Goal: Information Seeking & Learning: Find specific fact

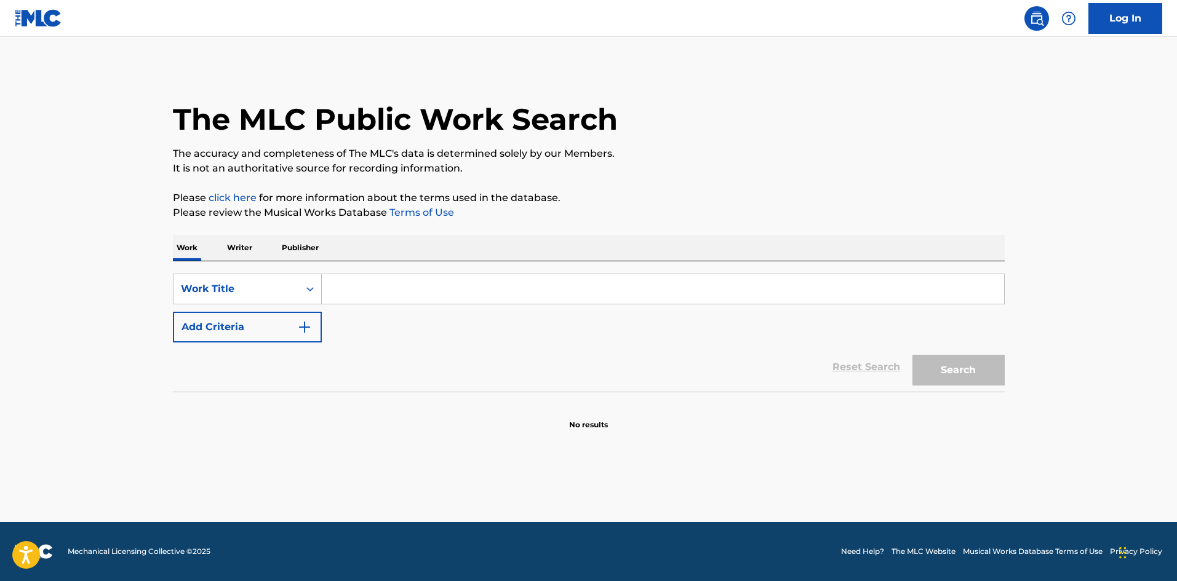
click at [345, 292] on input "Search Form" at bounding box center [663, 289] width 682 height 30
paste input "[PERSON_NAME][DEMOGRAPHIC_DATA][PERSON_NAME]"
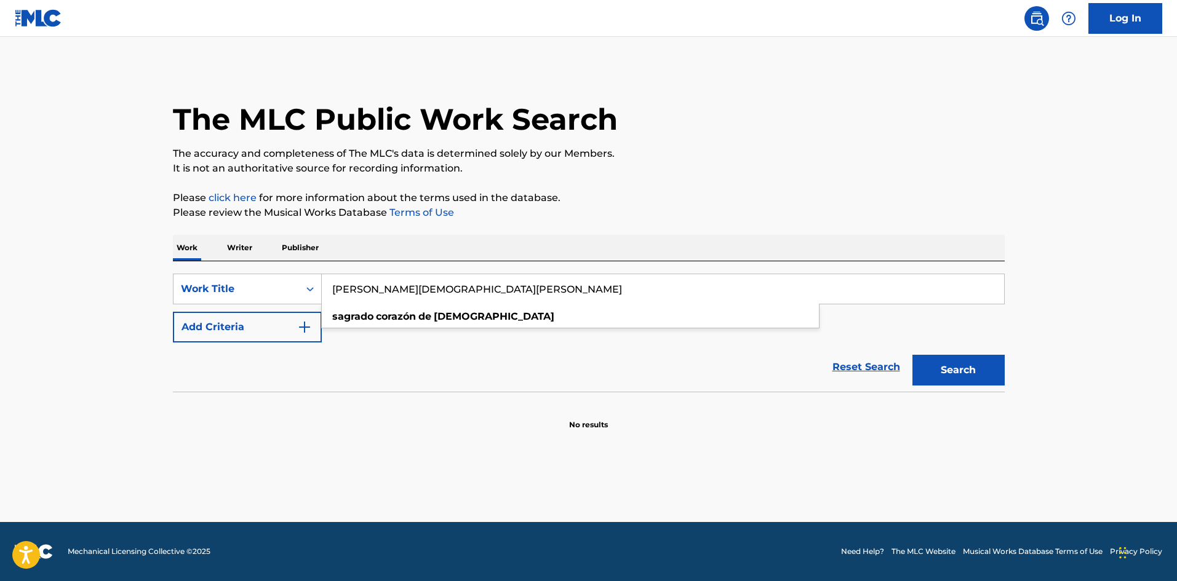
type input "[PERSON_NAME][DEMOGRAPHIC_DATA][PERSON_NAME]"
click at [389, 362] on div "Reset Search Search" at bounding box center [589, 367] width 832 height 49
click at [309, 321] on img "Search Form" at bounding box center [304, 327] width 15 height 15
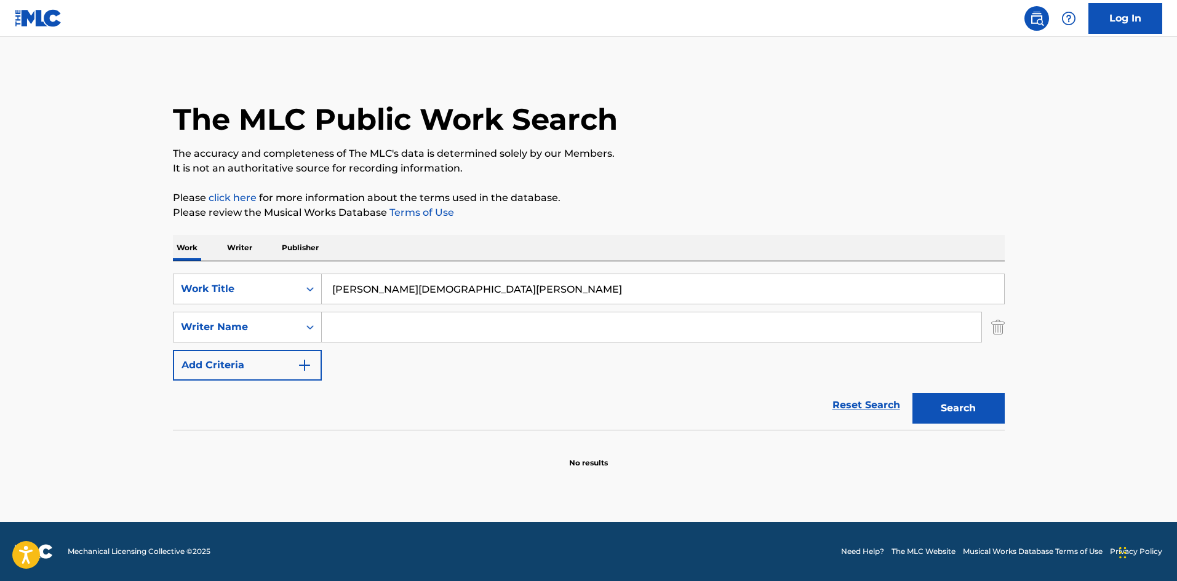
click at [386, 333] on input "Search Form" at bounding box center [651, 327] width 659 height 30
paste input "[PERSON_NAME]"
type input "[PERSON_NAME]"
click at [912, 393] on button "Search" at bounding box center [958, 408] width 92 height 31
click at [362, 296] on input "[PERSON_NAME][DEMOGRAPHIC_DATA][PERSON_NAME]" at bounding box center [663, 289] width 682 height 30
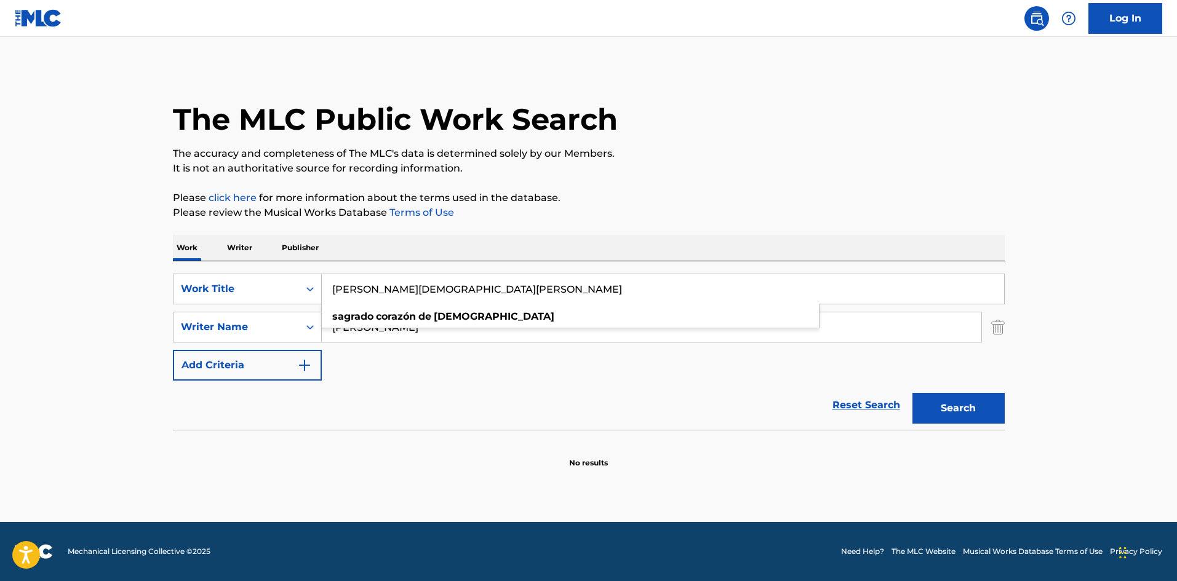
click at [362, 296] on input "[PERSON_NAME][DEMOGRAPHIC_DATA][PERSON_NAME]" at bounding box center [663, 289] width 682 height 30
click at [403, 421] on div "Reset Search Search" at bounding box center [589, 405] width 832 height 49
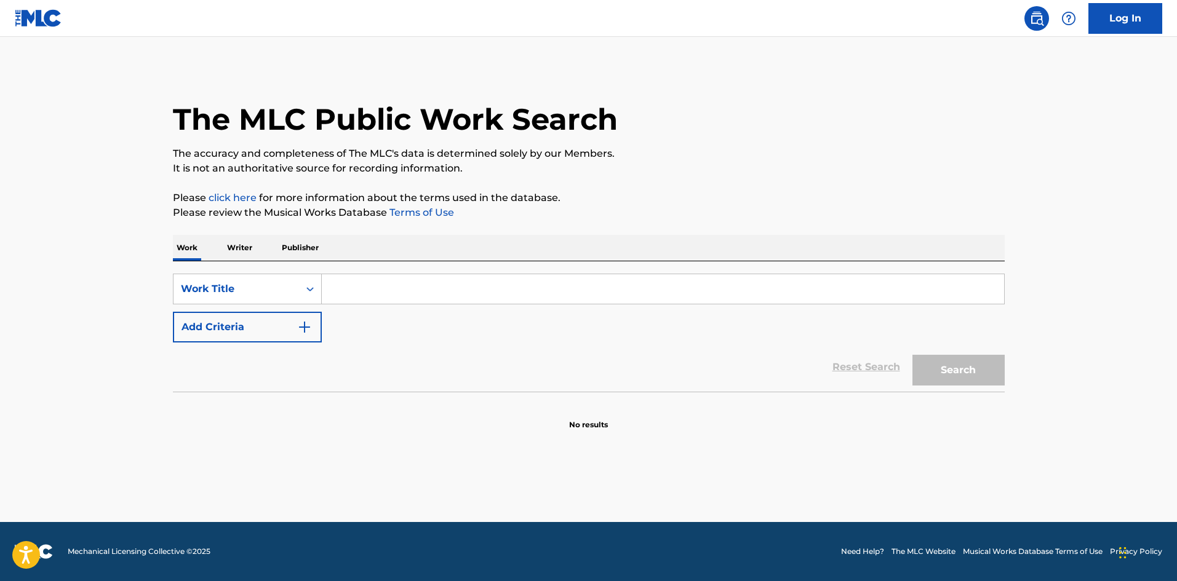
click at [417, 302] on input "Search Form" at bounding box center [663, 289] width 682 height 30
paste input "MAN MAN XI HUAN NI"
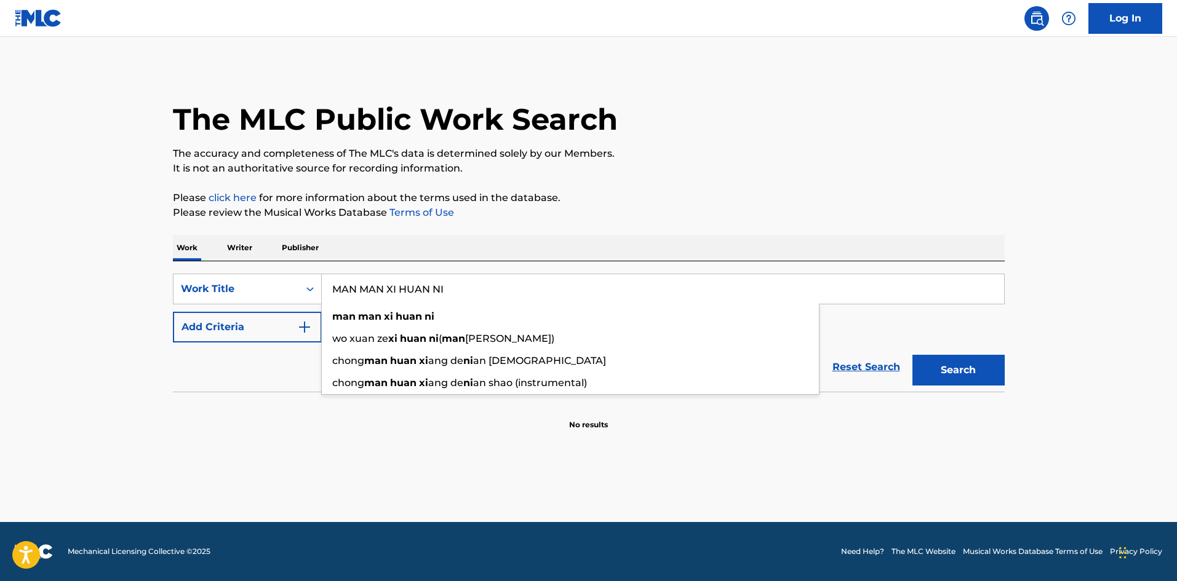
type input "MAN MAN XI HUAN NI"
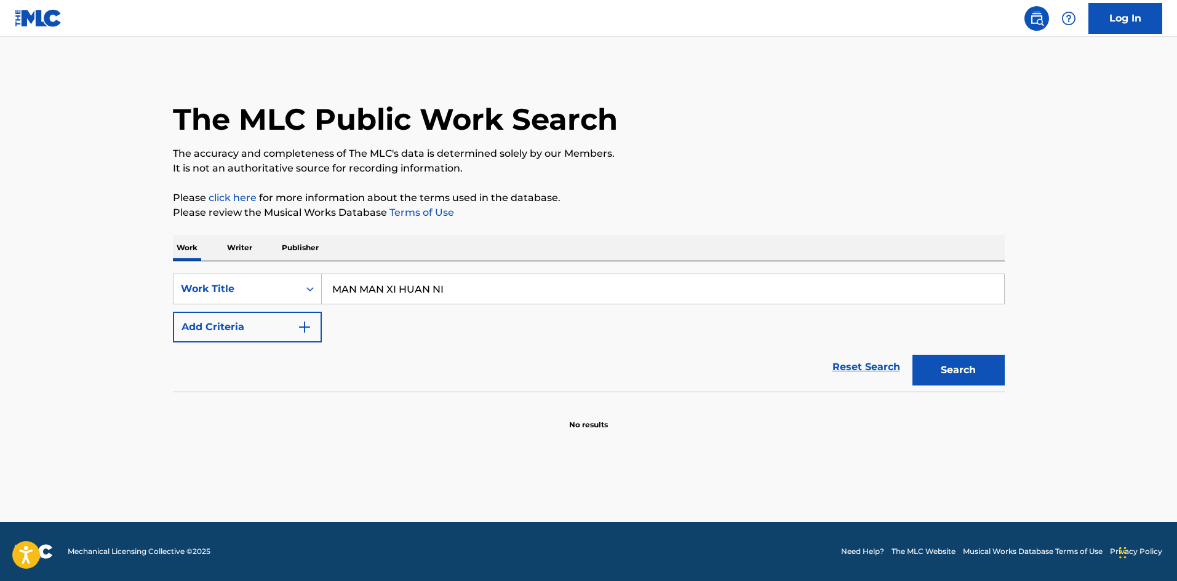
click at [304, 324] on img "Search Form" at bounding box center [304, 327] width 15 height 15
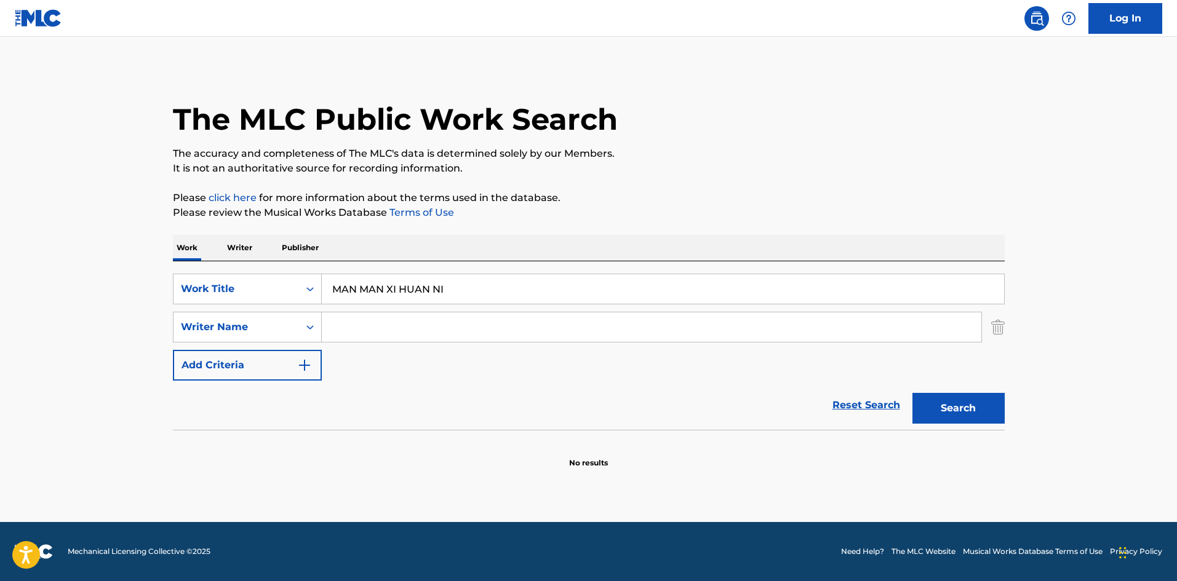
click at [372, 324] on input "Search Form" at bounding box center [651, 327] width 659 height 30
paste input "RONG HAO LI"
type input "RONG HAO LI"
click at [912, 393] on button "Search" at bounding box center [958, 408] width 92 height 31
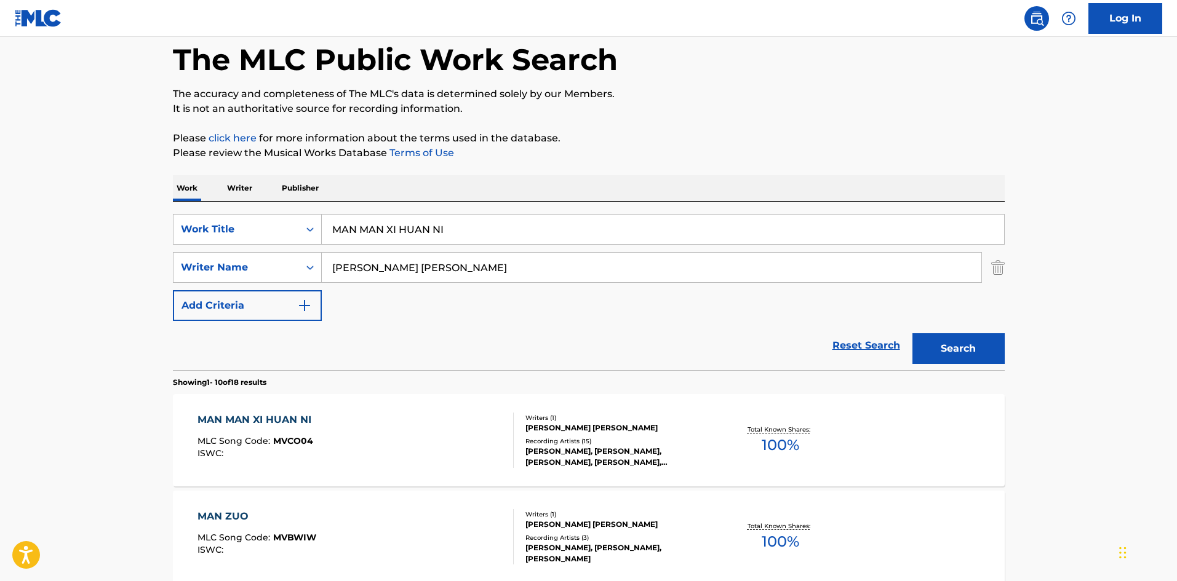
scroll to position [60, 0]
click at [383, 426] on div "MAN MAN XI HUAN NI MLC Song Code : MVCO04 ISWC :" at bounding box center [355, 439] width 316 height 55
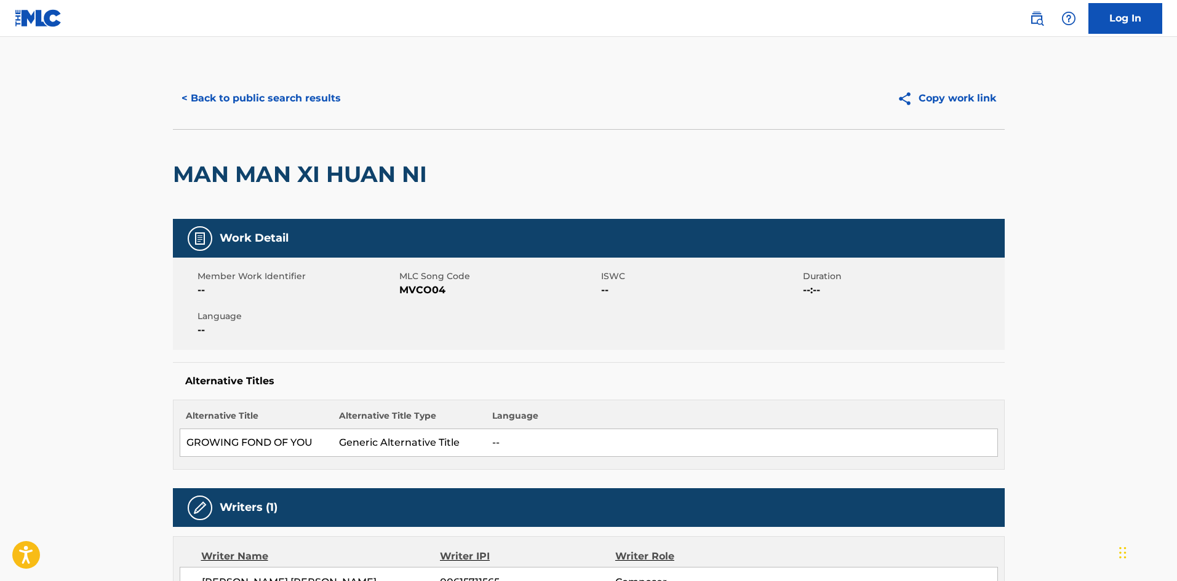
click at [423, 288] on span "MVCO04" at bounding box center [498, 290] width 199 height 15
copy span "MVCO04"
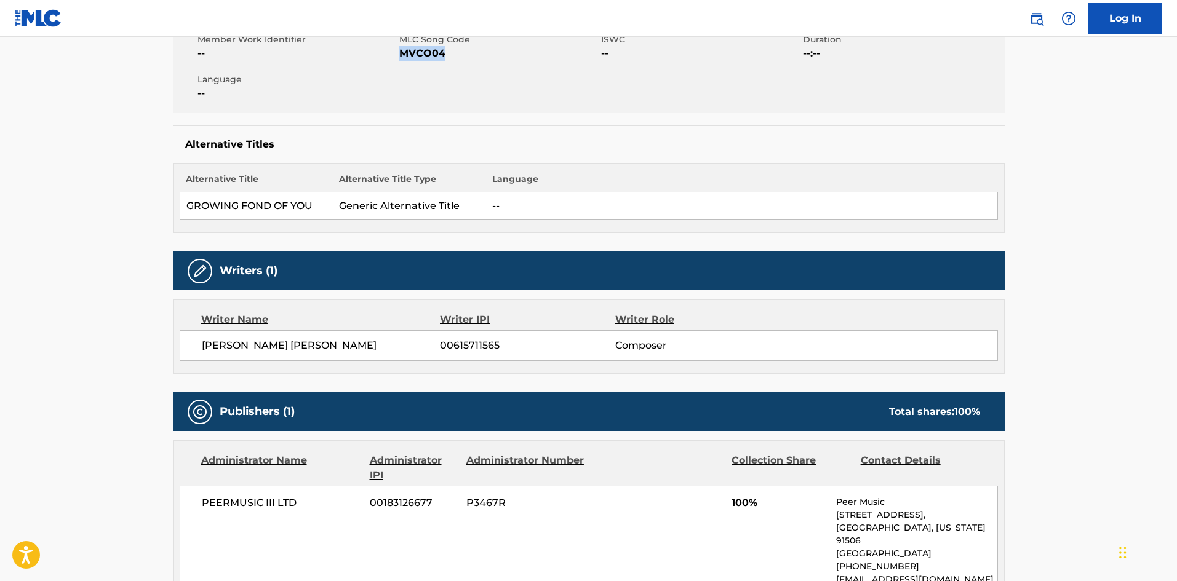
scroll to position [237, 0]
